Goal: Task Accomplishment & Management: Complete application form

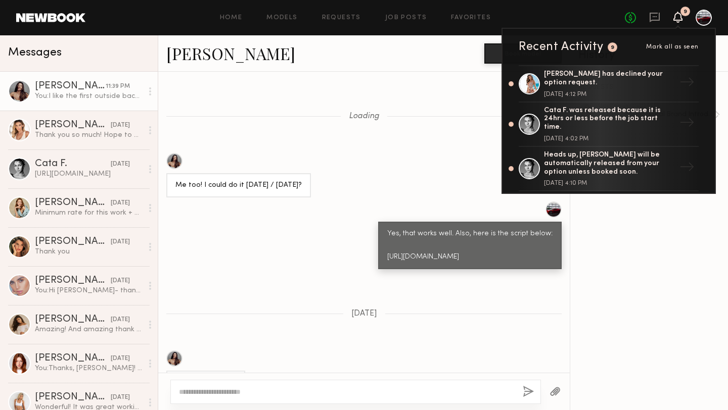
scroll to position [2100, 0]
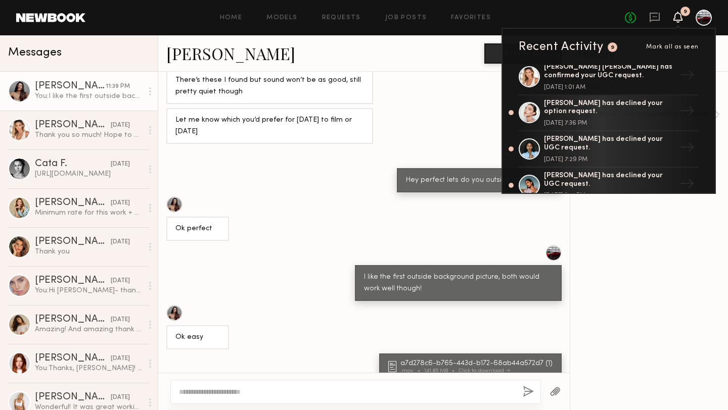
click at [677, 14] on icon at bounding box center [678, 16] width 8 height 7
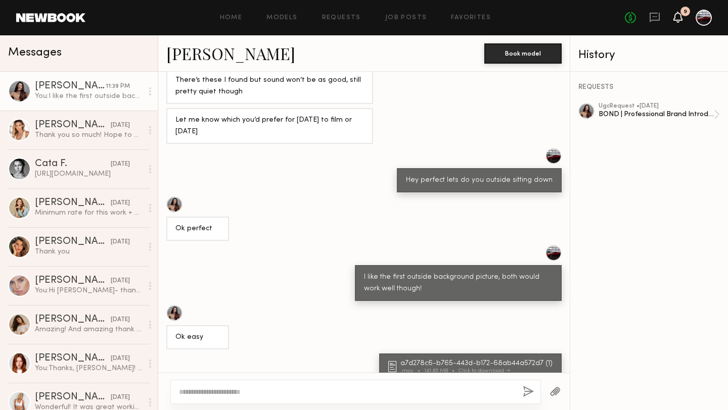
click at [677, 14] on icon at bounding box center [678, 16] width 8 height 7
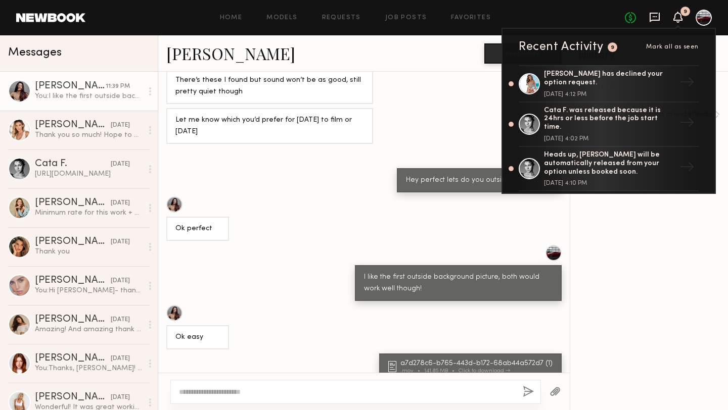
click at [655, 14] on icon at bounding box center [654, 17] width 11 height 11
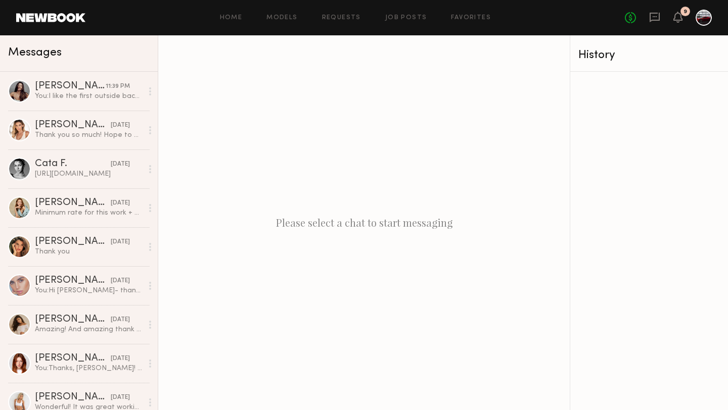
click at [346, 14] on div "Home Models Requests Job Posts Favorites Sign Out No fees up to $5,000 9" at bounding box center [398, 18] width 626 height 16
click at [345, 19] on link "Requests" at bounding box center [341, 18] width 39 height 7
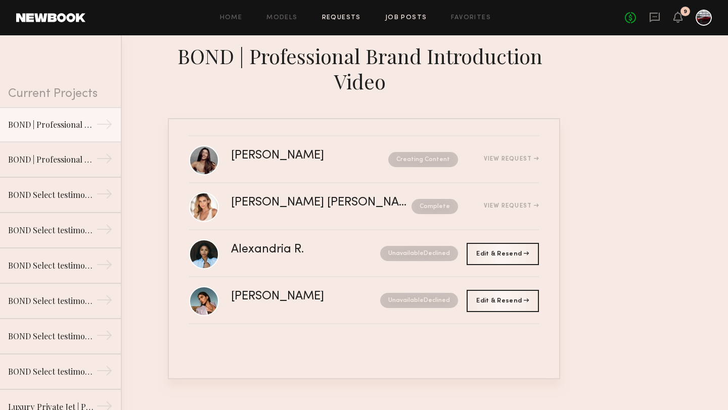
click at [407, 18] on link "Job Posts" at bounding box center [406, 18] width 42 height 7
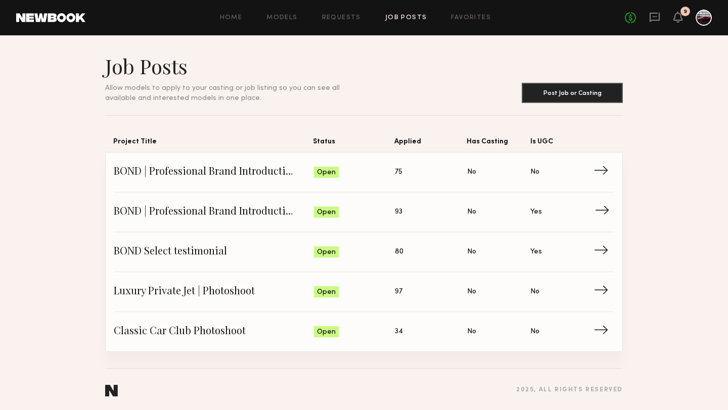
click at [366, 205] on link "BOND | Professional Brand Introduction Video Status: Open Applied: 93 Has Casti…" at bounding box center [364, 213] width 500 height 40
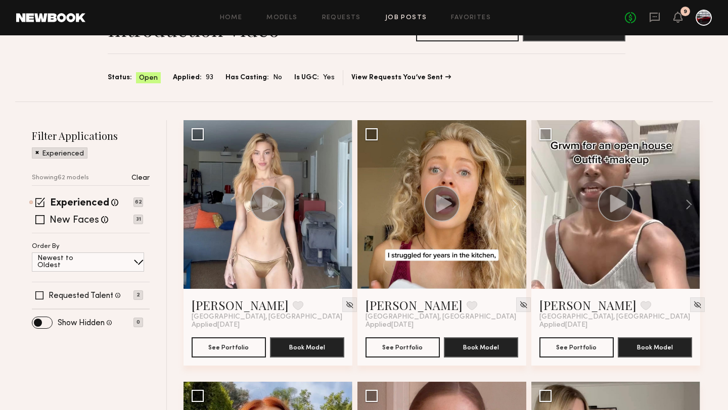
scroll to position [77, 0]
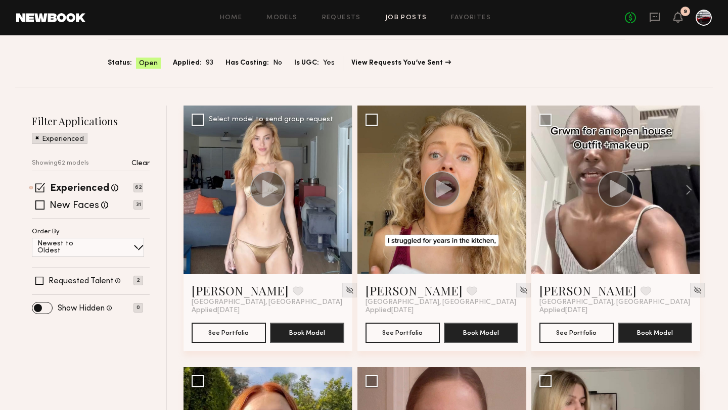
click at [273, 194] on circle at bounding box center [268, 189] width 36 height 36
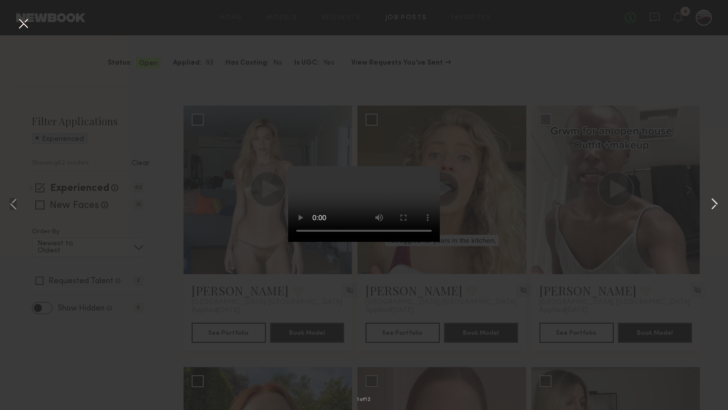
click at [715, 203] on button at bounding box center [714, 205] width 12 height 329
click at [715, 202] on button at bounding box center [714, 205] width 12 height 329
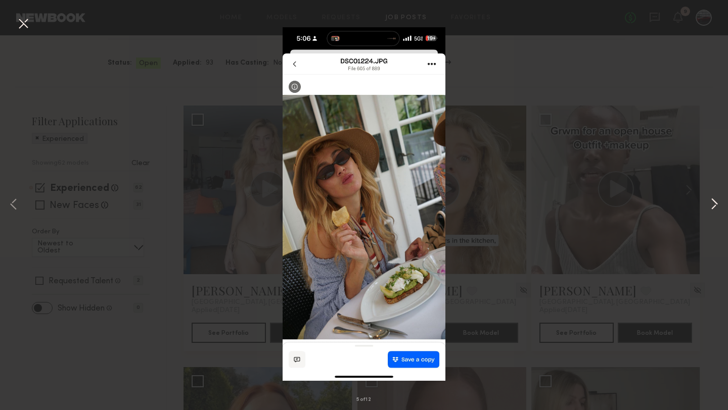
click at [715, 203] on button at bounding box center [714, 205] width 12 height 329
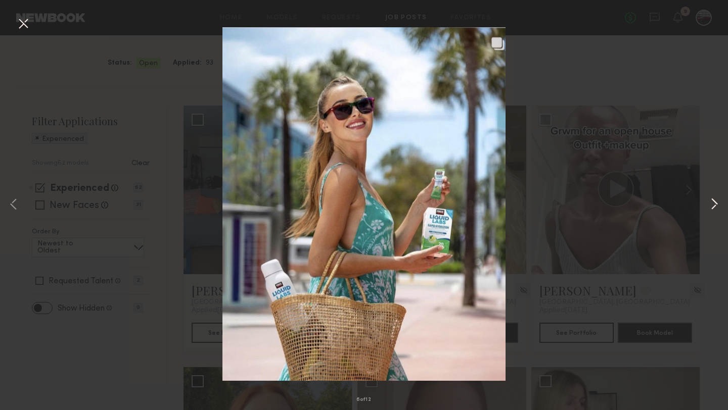
click at [715, 203] on button at bounding box center [714, 205] width 12 height 329
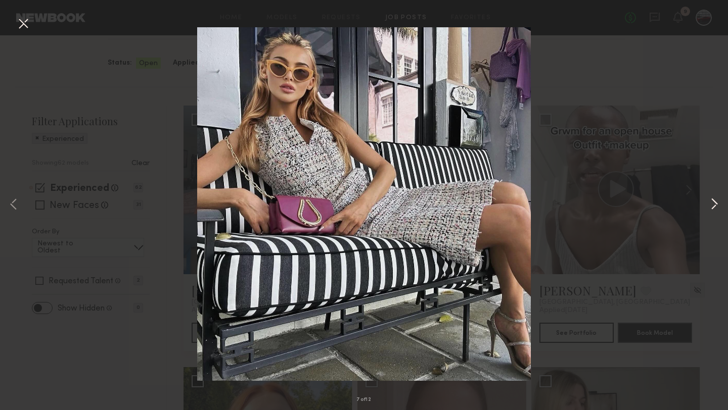
click at [715, 203] on button at bounding box center [714, 205] width 12 height 329
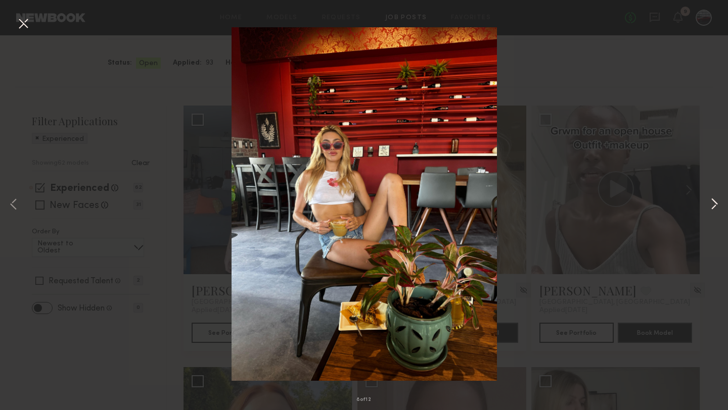
click at [715, 203] on button at bounding box center [714, 205] width 12 height 329
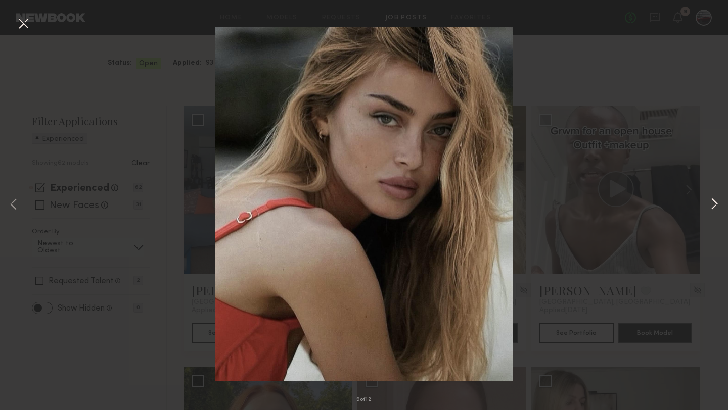
click at [715, 203] on button at bounding box center [714, 205] width 12 height 329
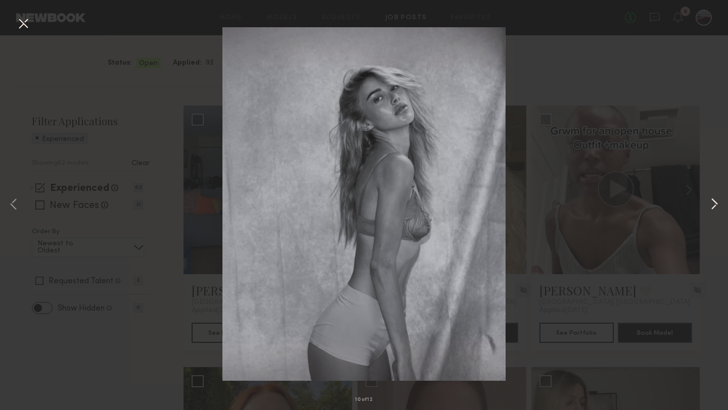
click at [715, 204] on button at bounding box center [714, 205] width 12 height 329
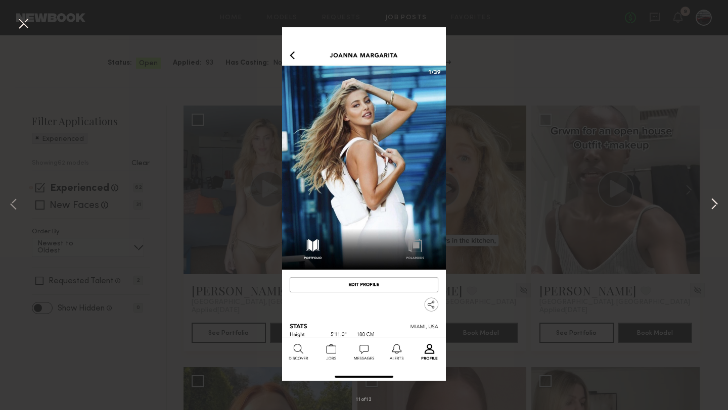
click at [715, 204] on button at bounding box center [714, 205] width 12 height 329
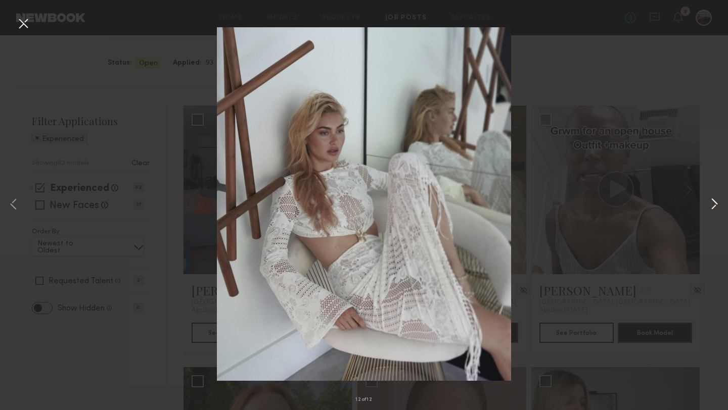
click at [715, 204] on button at bounding box center [714, 205] width 12 height 329
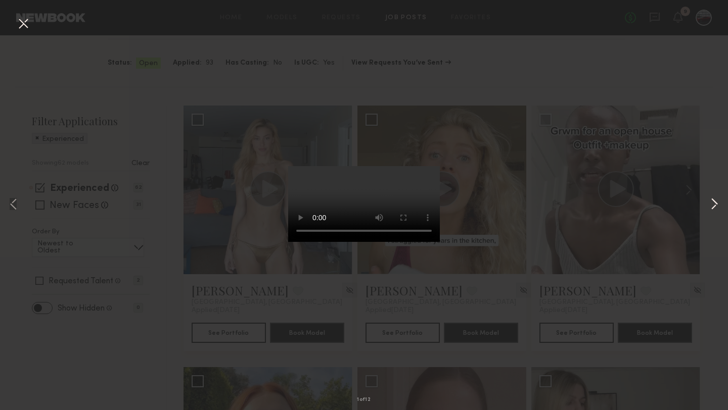
click at [715, 204] on button at bounding box center [714, 205] width 12 height 329
click at [612, 101] on div "2 of 12" at bounding box center [364, 205] width 728 height 410
click at [338, 166] on video at bounding box center [364, 204] width 152 height 76
click at [21, 24] on button at bounding box center [23, 24] width 16 height 18
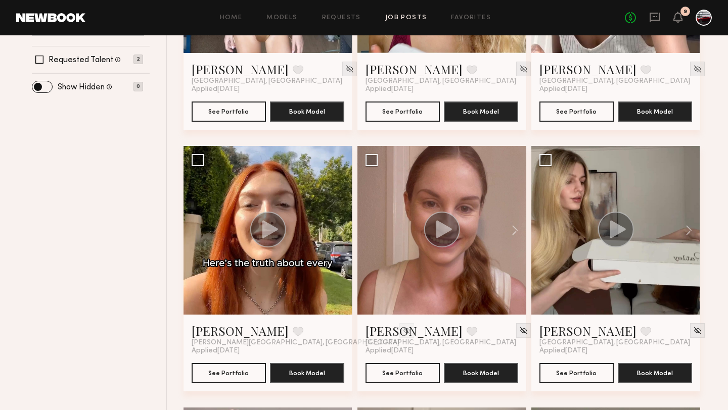
scroll to position [0, 0]
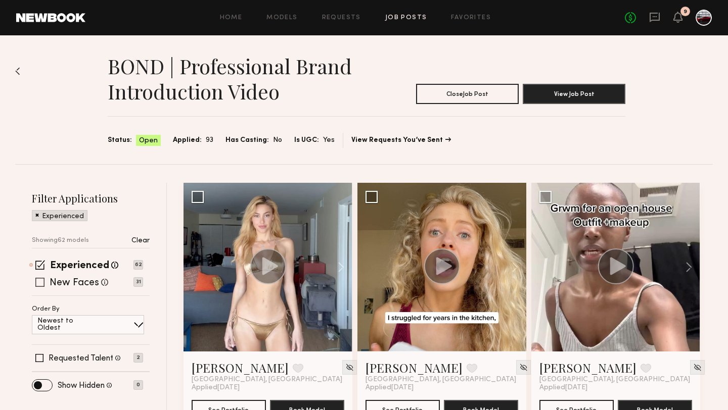
click at [39, 283] on span at bounding box center [39, 282] width 9 height 9
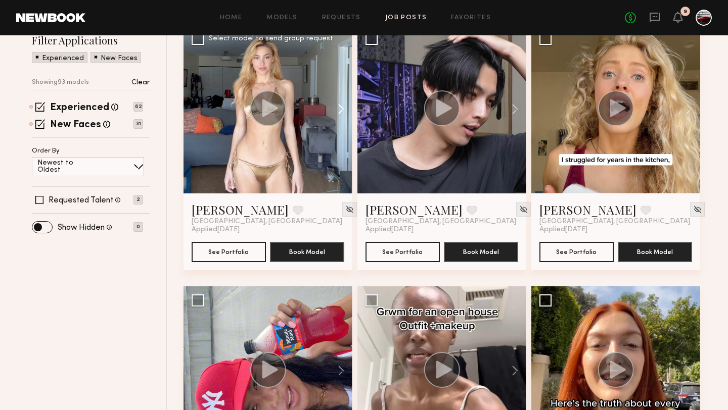
scroll to position [243, 0]
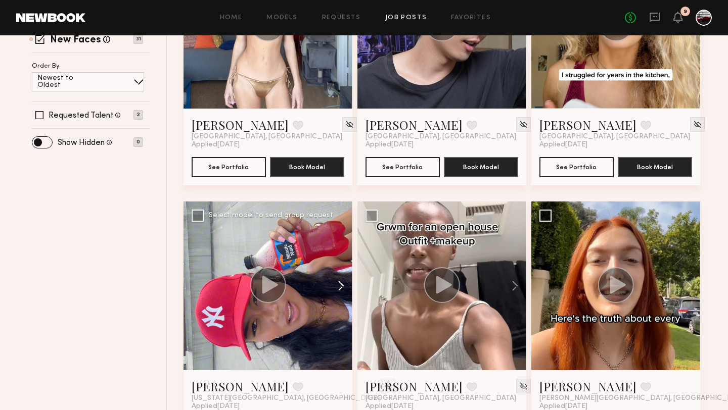
click at [342, 282] on button at bounding box center [336, 286] width 32 height 169
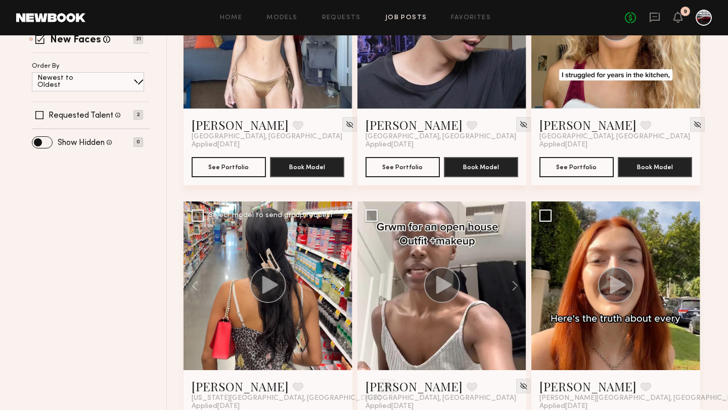
click at [342, 282] on button at bounding box center [336, 286] width 32 height 169
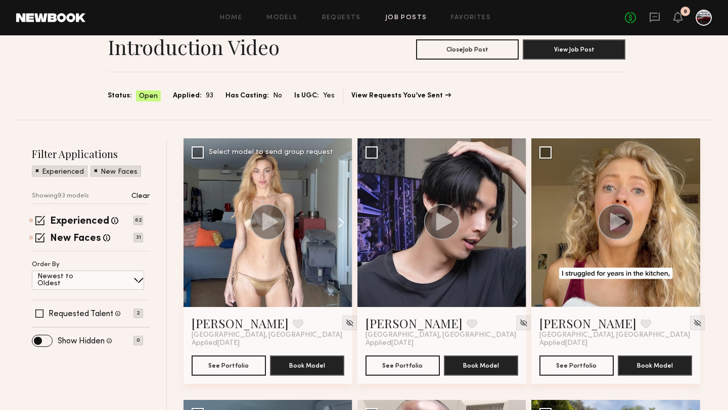
scroll to position [49, 0]
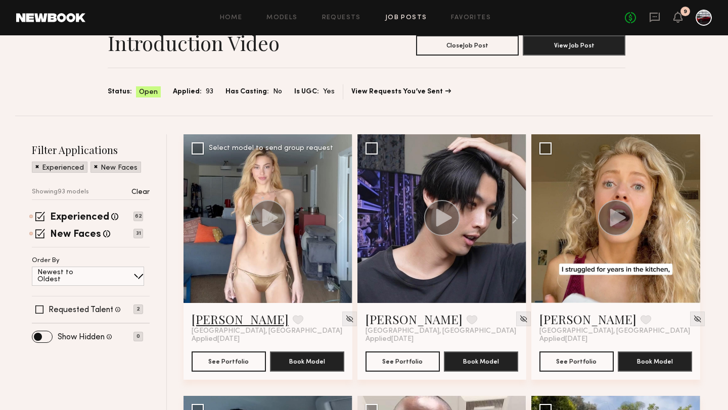
click at [218, 323] on link "[PERSON_NAME]" at bounding box center [240, 319] width 97 height 16
click at [676, 15] on icon at bounding box center [678, 16] width 8 height 7
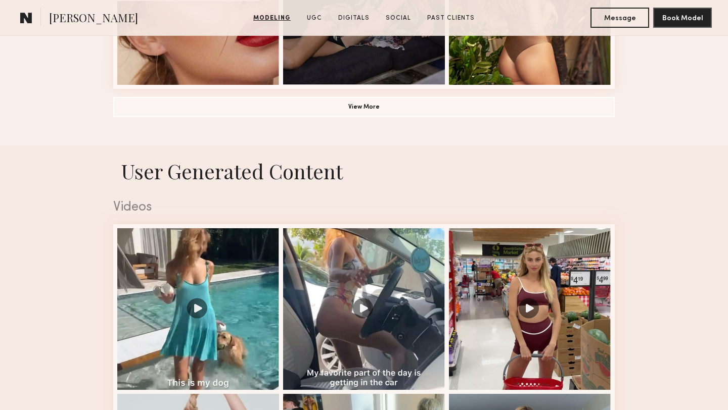
scroll to position [1206, 0]
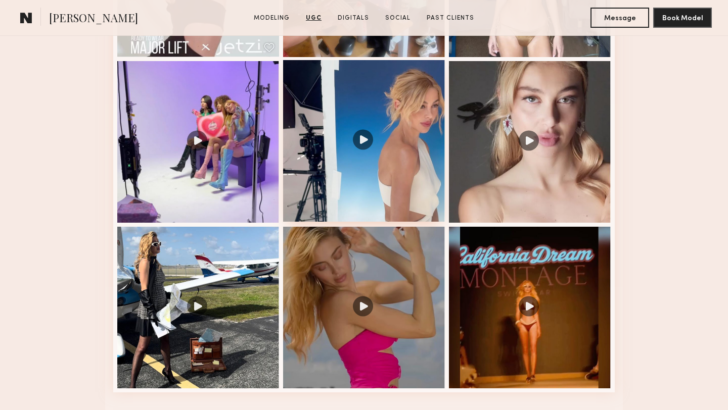
click at [372, 141] on div at bounding box center [364, 141] width 162 height 162
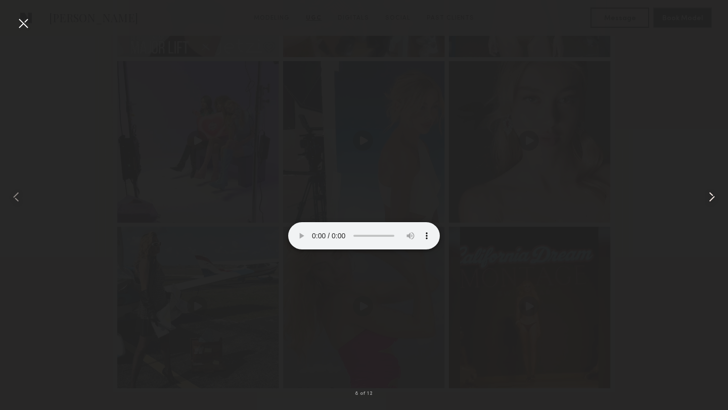
click at [722, 202] on div at bounding box center [713, 197] width 29 height 362
click at [23, 24] on div at bounding box center [23, 23] width 16 height 16
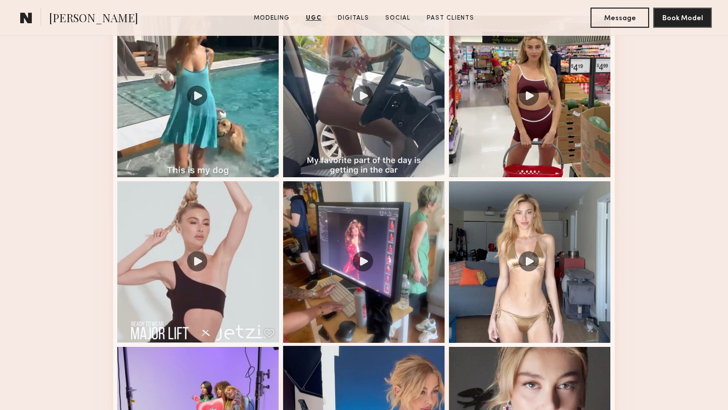
scroll to position [843, 0]
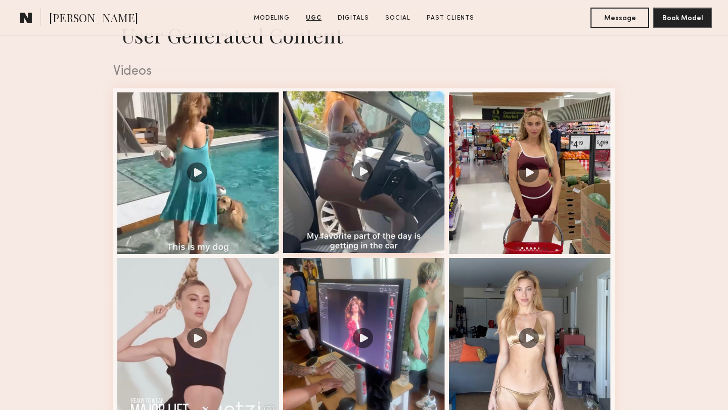
click at [365, 169] on div at bounding box center [364, 172] width 162 height 162
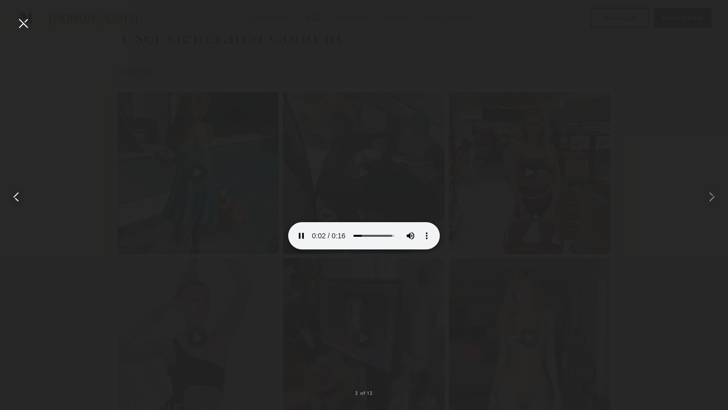
click at [18, 32] on div at bounding box center [14, 197] width 29 height 362
click at [24, 26] on div at bounding box center [23, 23] width 16 height 16
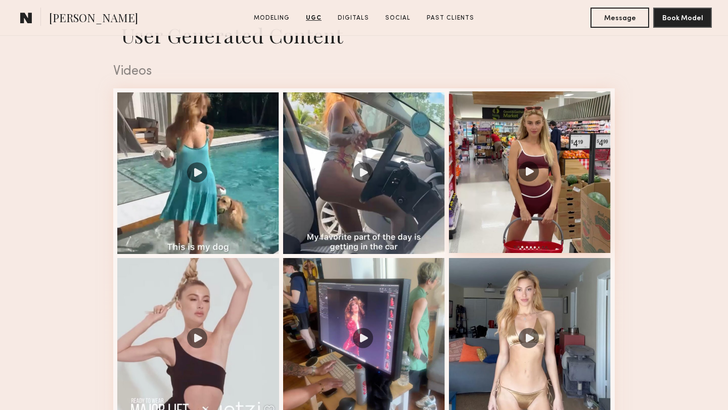
click at [567, 158] on div at bounding box center [530, 172] width 162 height 162
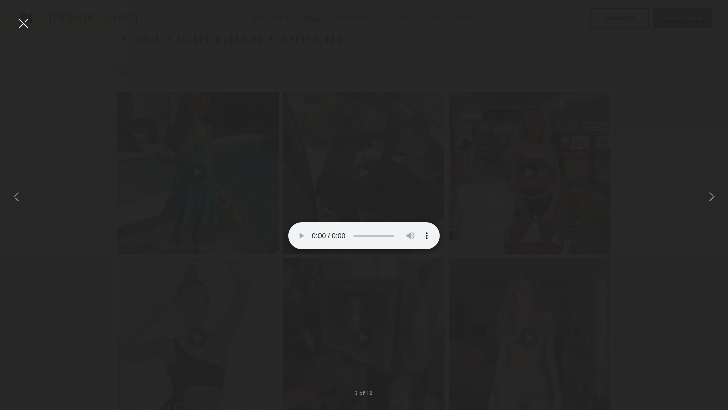
click at [26, 21] on div at bounding box center [23, 23] width 16 height 16
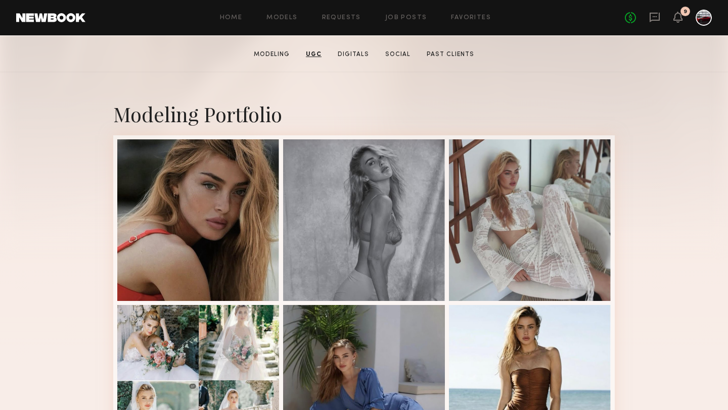
scroll to position [0, 0]
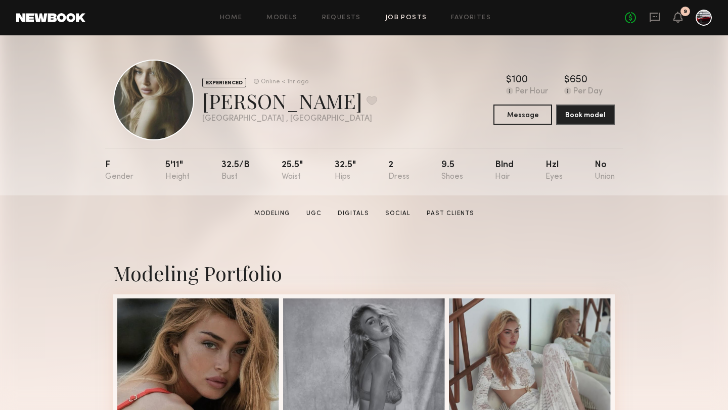
click at [401, 16] on link "Job Posts" at bounding box center [406, 18] width 42 height 7
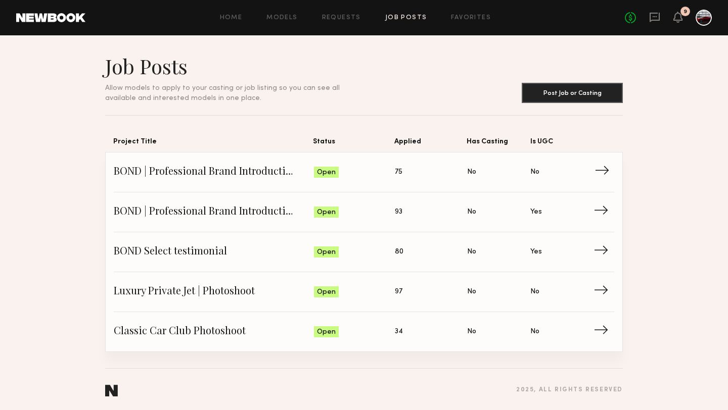
click at [412, 178] on span "Applied: 75" at bounding box center [431, 172] width 72 height 15
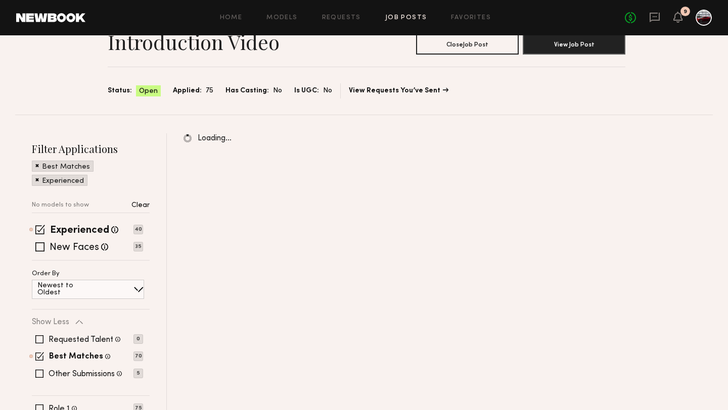
scroll to position [54, 0]
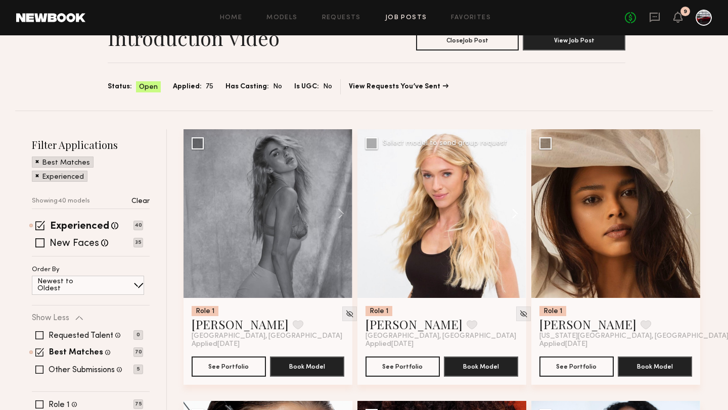
click at [511, 213] on button at bounding box center [510, 213] width 32 height 169
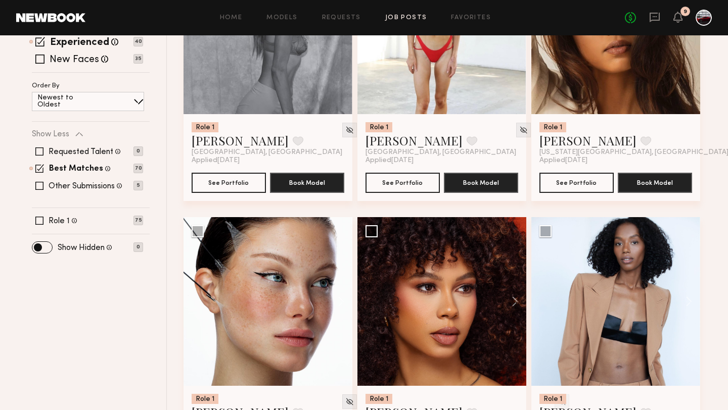
scroll to position [0, 0]
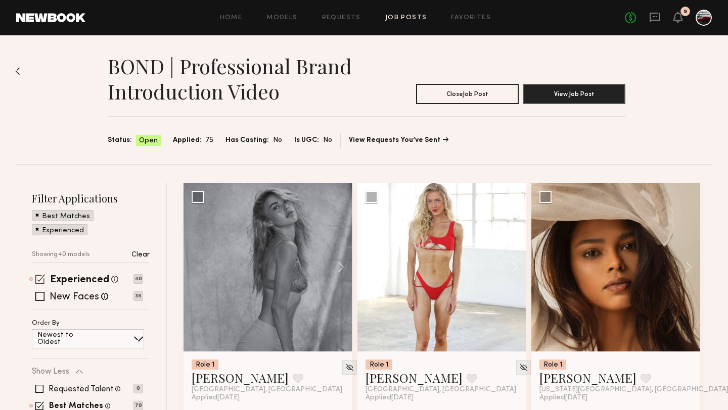
click at [37, 282] on span at bounding box center [40, 279] width 10 height 10
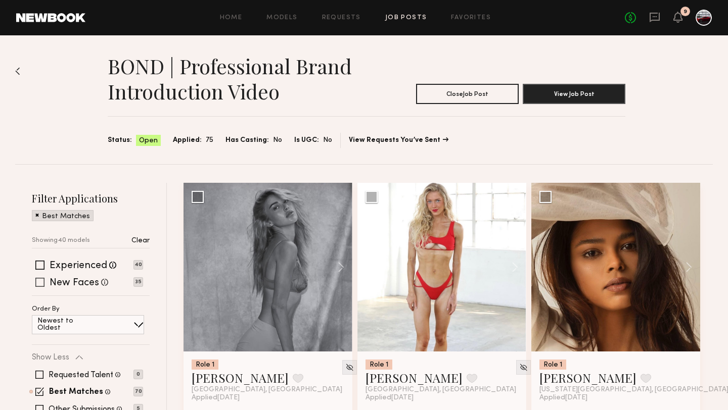
click at [36, 283] on span at bounding box center [39, 282] width 9 height 9
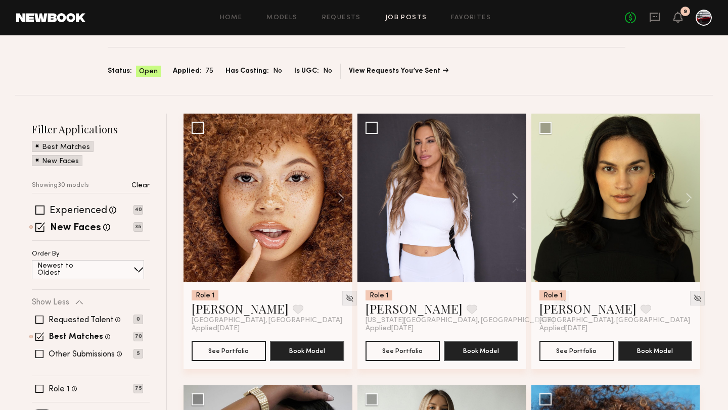
scroll to position [90, 0]
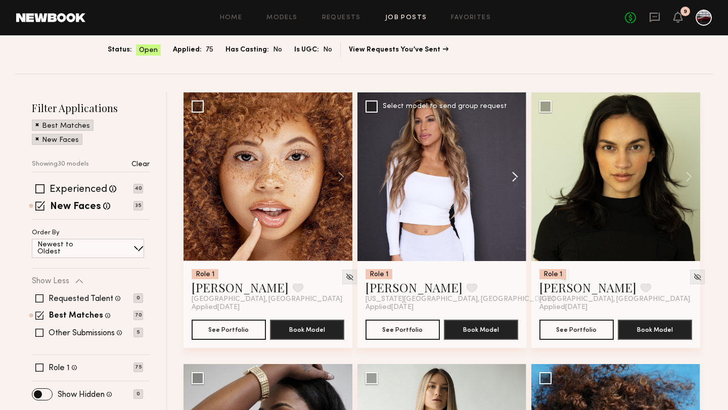
click at [518, 177] on button at bounding box center [510, 176] width 32 height 169
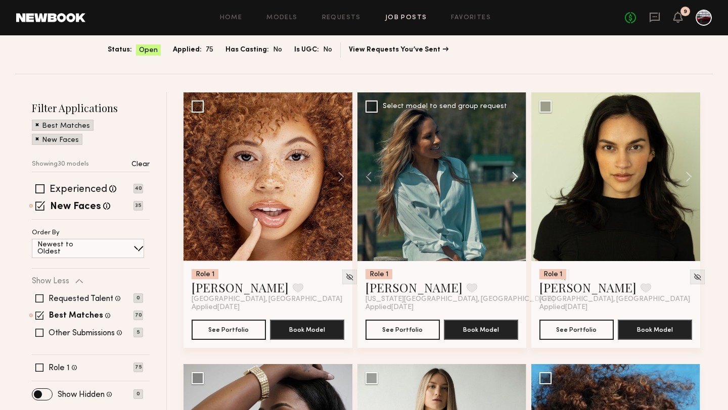
click at [518, 177] on button at bounding box center [510, 176] width 32 height 169
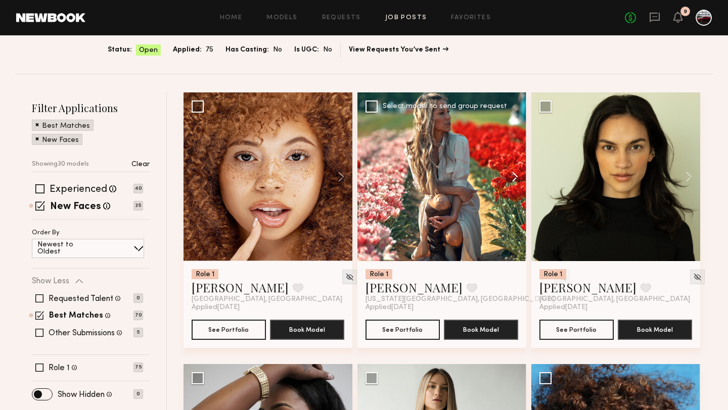
click at [518, 177] on button at bounding box center [510, 176] width 32 height 169
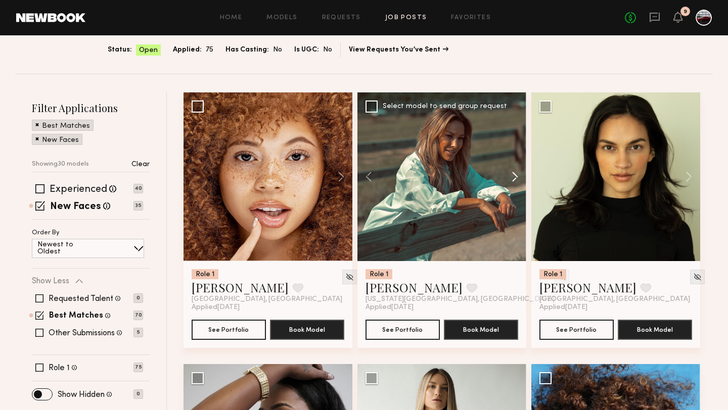
click at [518, 177] on button at bounding box center [510, 176] width 32 height 169
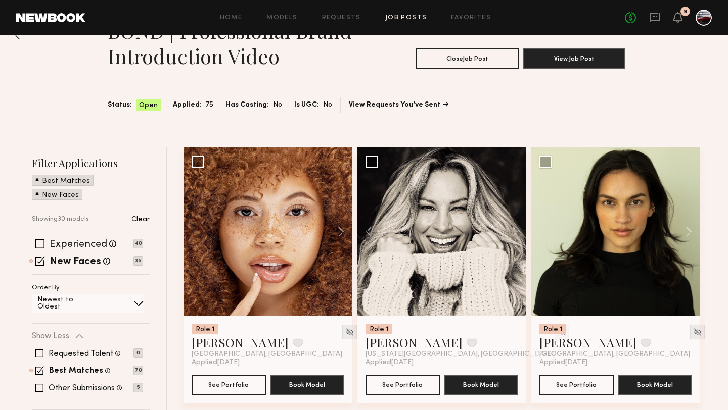
scroll to position [0, 0]
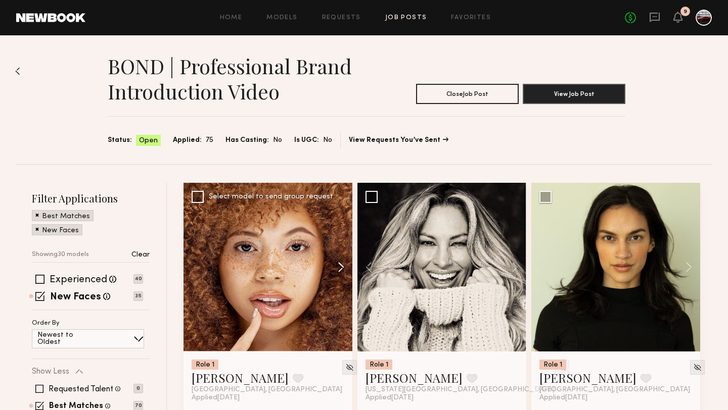
click at [338, 270] on button at bounding box center [336, 267] width 32 height 169
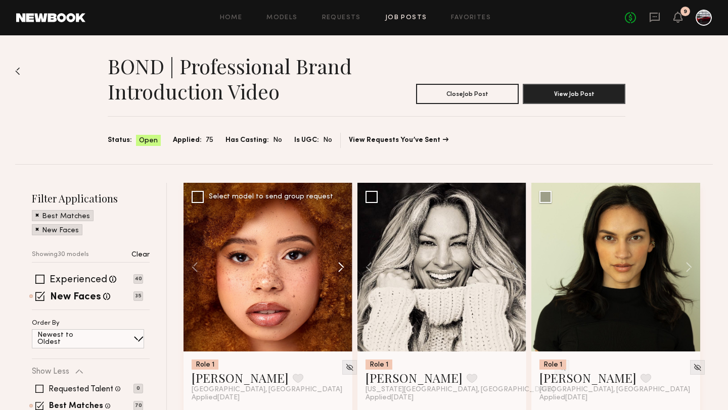
click at [338, 270] on button at bounding box center [336, 267] width 32 height 169
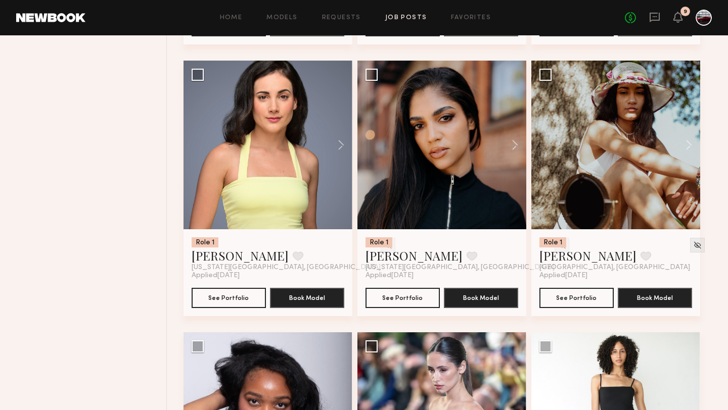
scroll to position [1724, 0]
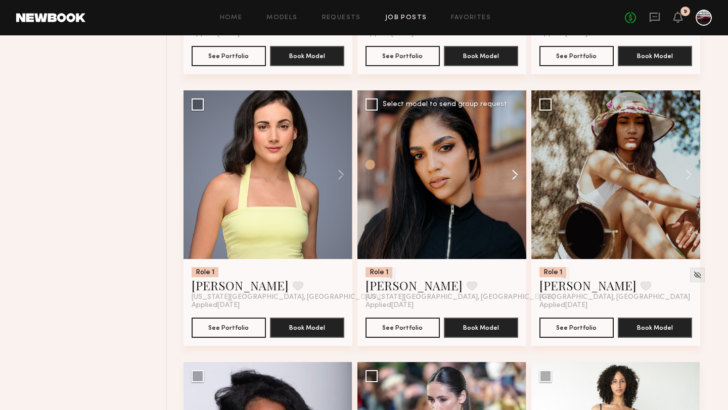
click at [513, 175] on button at bounding box center [510, 174] width 32 height 169
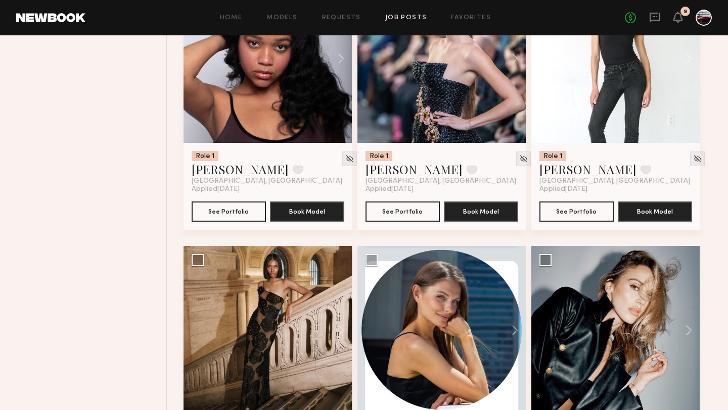
scroll to position [2190, 0]
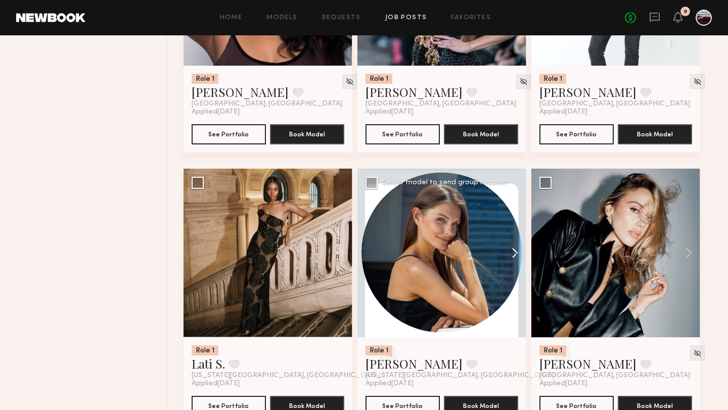
click at [515, 253] on button at bounding box center [510, 253] width 32 height 169
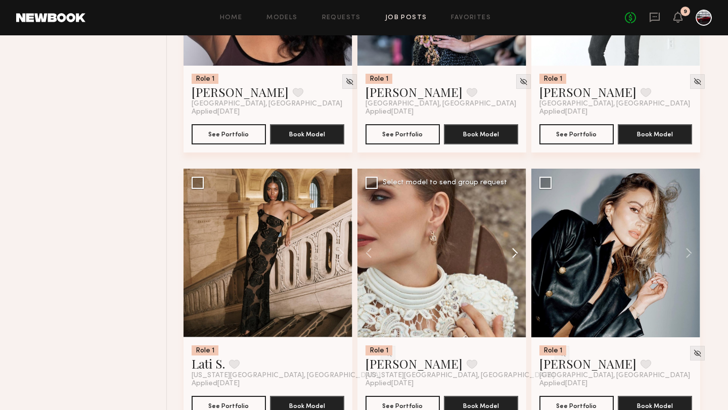
click at [515, 253] on button at bounding box center [510, 253] width 32 height 169
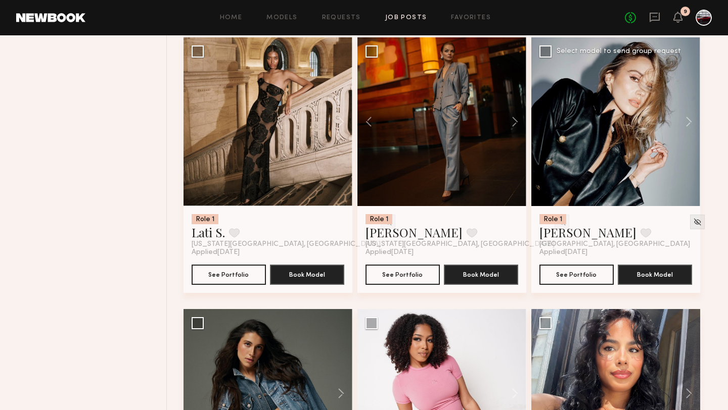
scroll to position [2494, 0]
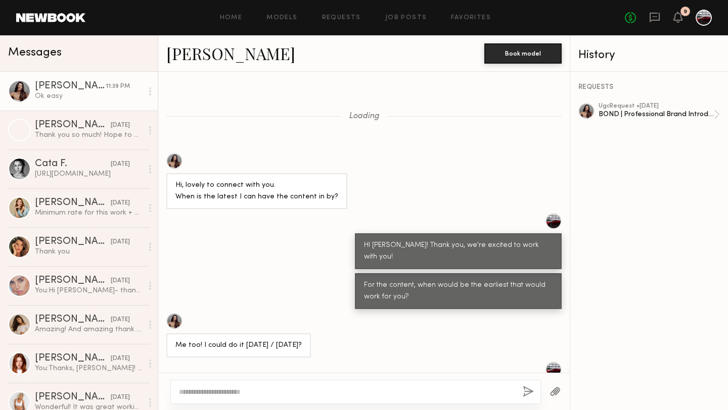
scroll to position [2058, 0]
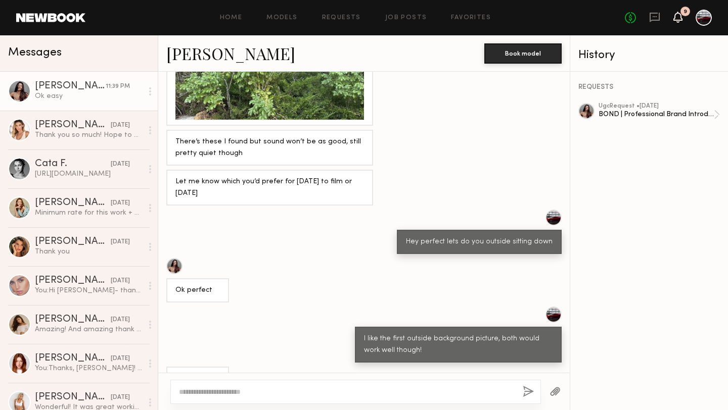
click at [678, 18] on icon at bounding box center [678, 16] width 8 height 7
